Goal: Task Accomplishment & Management: Manage account settings

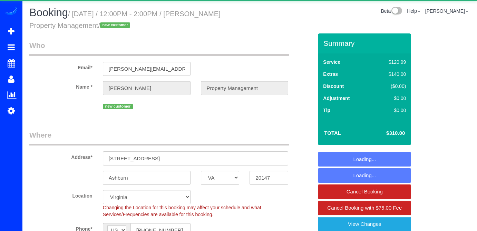
select select "VA"
select select "2"
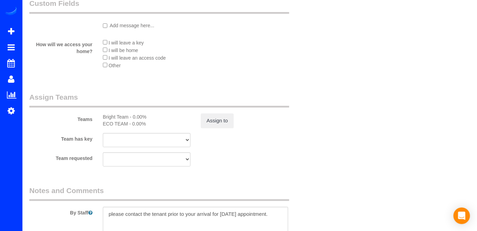
scroll to position [1050, 0]
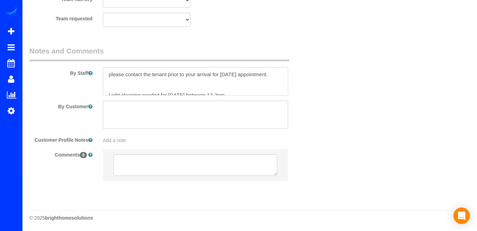
click at [108, 76] on textarea at bounding box center [196, 81] width 186 height 28
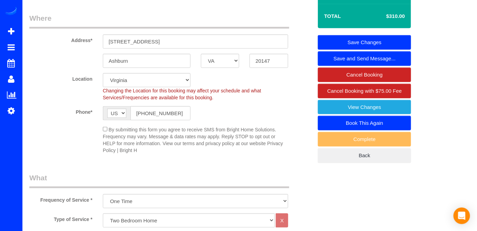
scroll to position [15, 0]
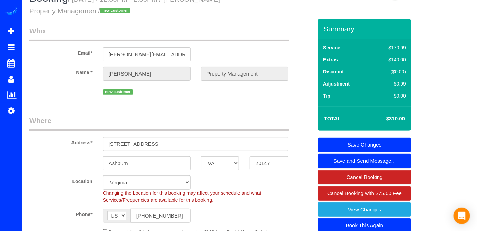
type textarea "Por favor, no olvidarse [PERSON_NAME] fotos. please contact the tenant prior to…"
click at [365, 143] on link "Save Changes" at bounding box center [364, 145] width 93 height 15
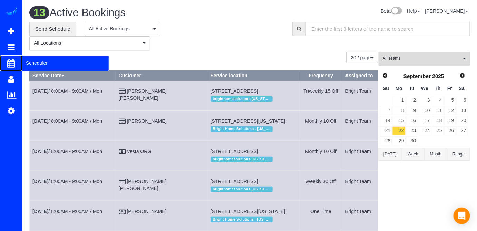
click at [26, 59] on span "Scheduler" at bounding box center [65, 63] width 86 height 16
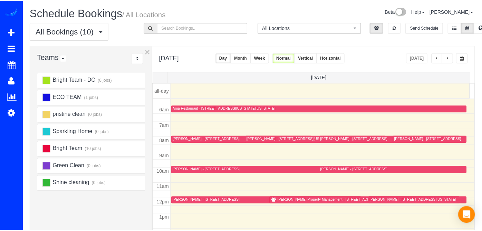
scroll to position [90, 0]
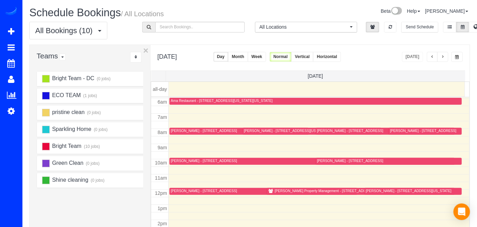
click at [372, 189] on div "[PERSON_NAME] - [STREET_ADDRESS][US_STATE]" at bounding box center [409, 191] width 86 height 4
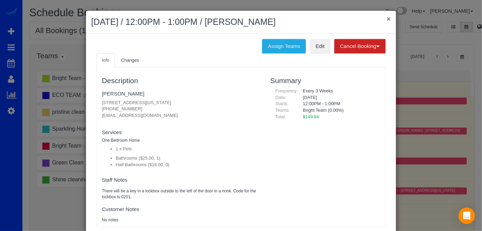
click at [387, 18] on button "×" at bounding box center [389, 18] width 4 height 7
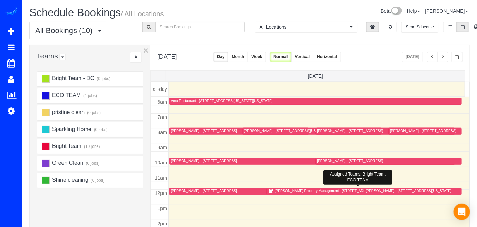
click at [282, 192] on div "[PERSON_NAME] Property Management - [STREET_ADDRESS]" at bounding box center [326, 191] width 102 height 4
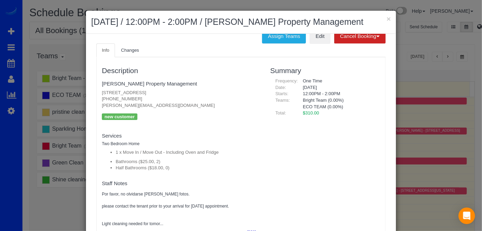
scroll to position [0, 0]
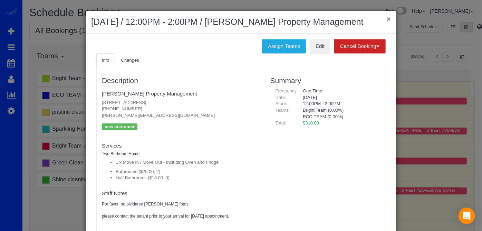
click at [387, 16] on button "×" at bounding box center [389, 18] width 4 height 7
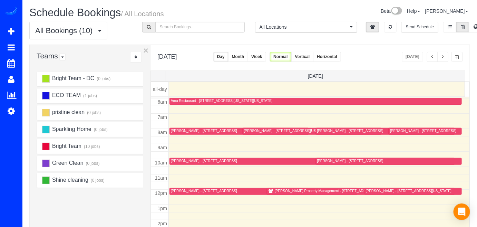
click at [281, 192] on div "[PERSON_NAME] Property Management - [STREET_ADDRESS]" at bounding box center [360, 191] width 185 height 5
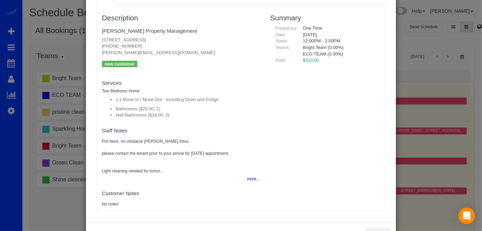
scroll to position [79, 0]
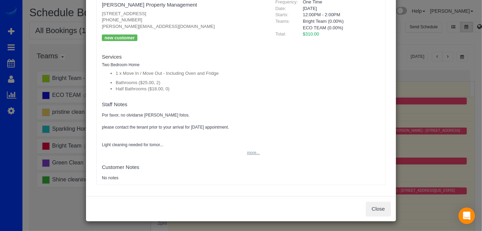
click at [250, 151] on button "more..." at bounding box center [251, 153] width 17 height 10
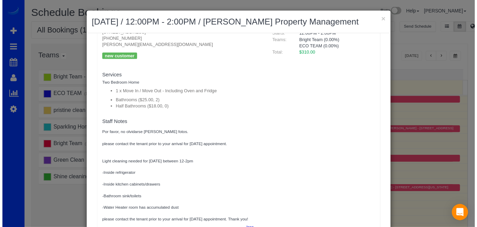
scroll to position [75, 0]
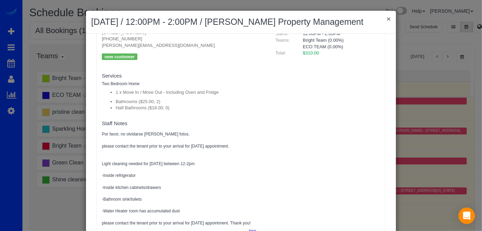
click at [387, 16] on button "×" at bounding box center [389, 18] width 4 height 7
